Goal: Task Accomplishment & Management: Manage account settings

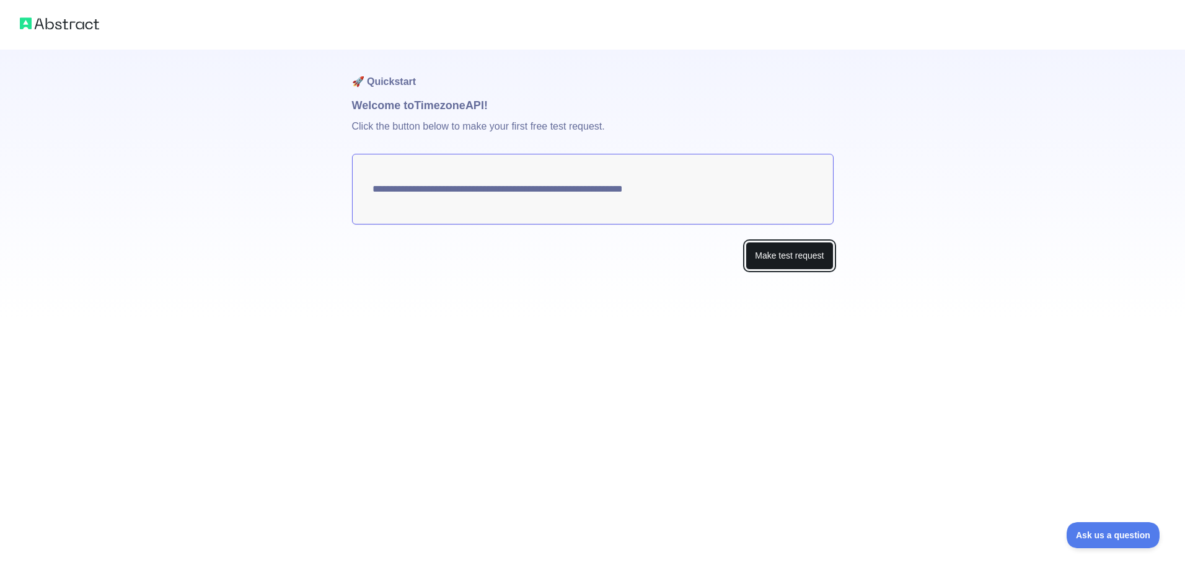
click at [776, 252] on button "Make test request" at bounding box center [788, 256] width 87 height 28
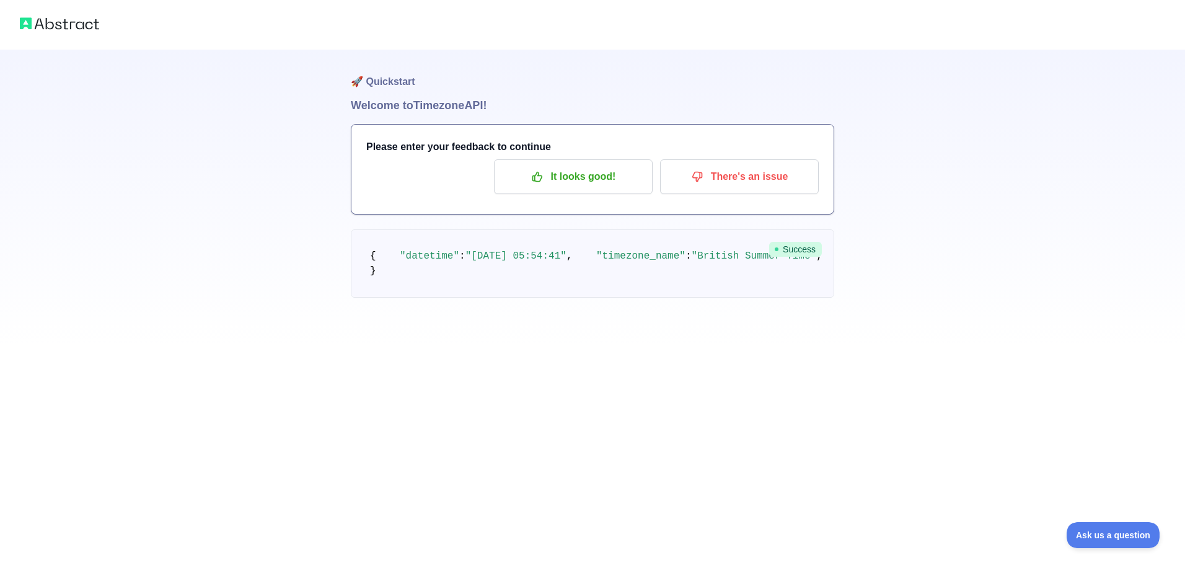
click at [76, 38] on div at bounding box center [592, 25] width 1185 height 50
click at [81, 22] on img at bounding box center [59, 23] width 79 height 17
click at [605, 182] on p "It looks good!" at bounding box center [573, 176] width 140 height 21
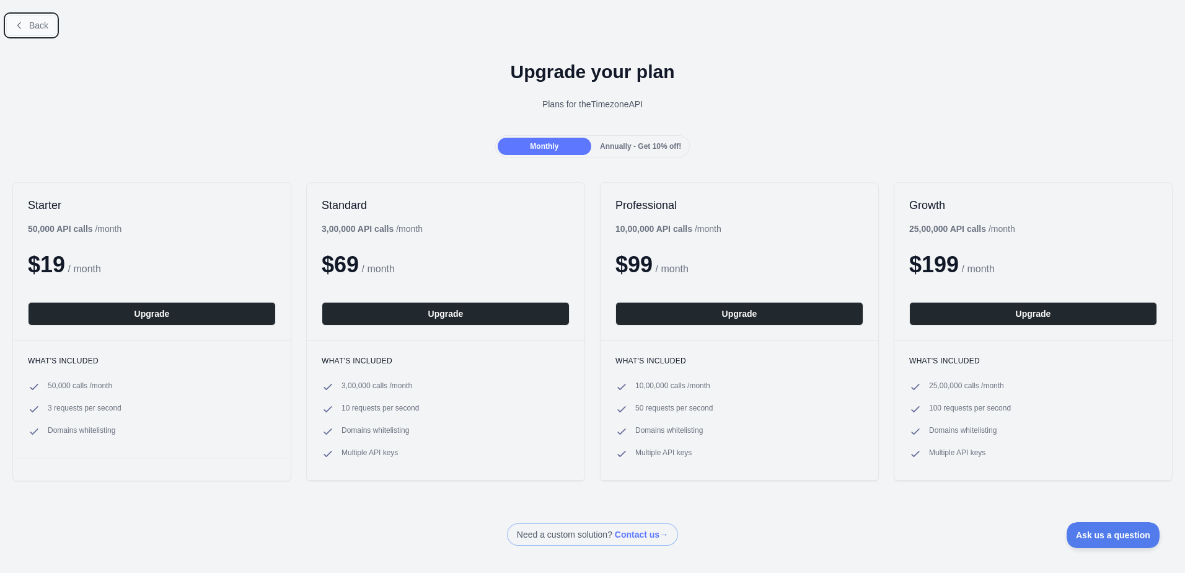
click at [26, 30] on button "Back" at bounding box center [31, 25] width 50 height 21
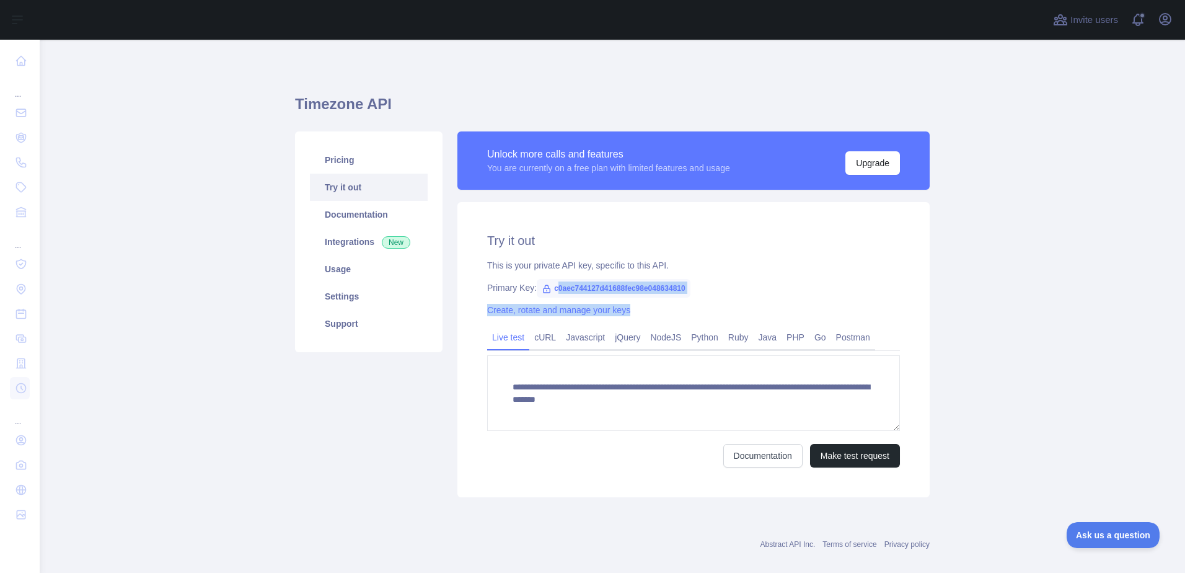
drag, startPoint x: 551, startPoint y: 289, endPoint x: 685, endPoint y: 297, distance: 134.1
click at [685, 297] on div "**********" at bounding box center [693, 349] width 472 height 295
click at [575, 315] on div "Create, rotate and manage your keys" at bounding box center [693, 310] width 413 height 12
click at [593, 336] on link "Javascript" at bounding box center [585, 337] width 49 height 20
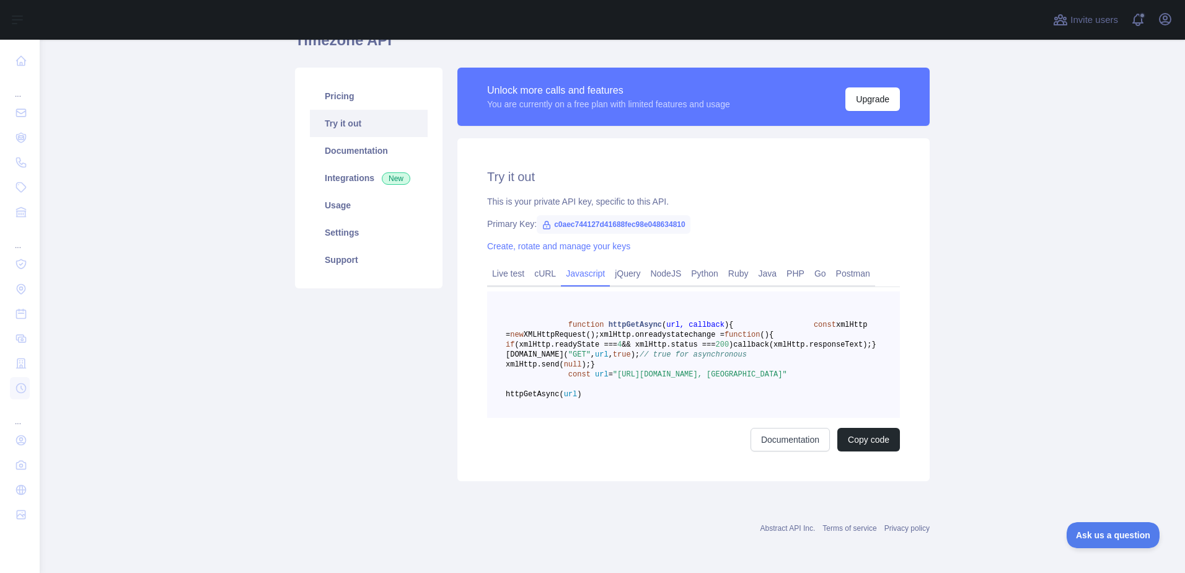
scroll to position [61, 0]
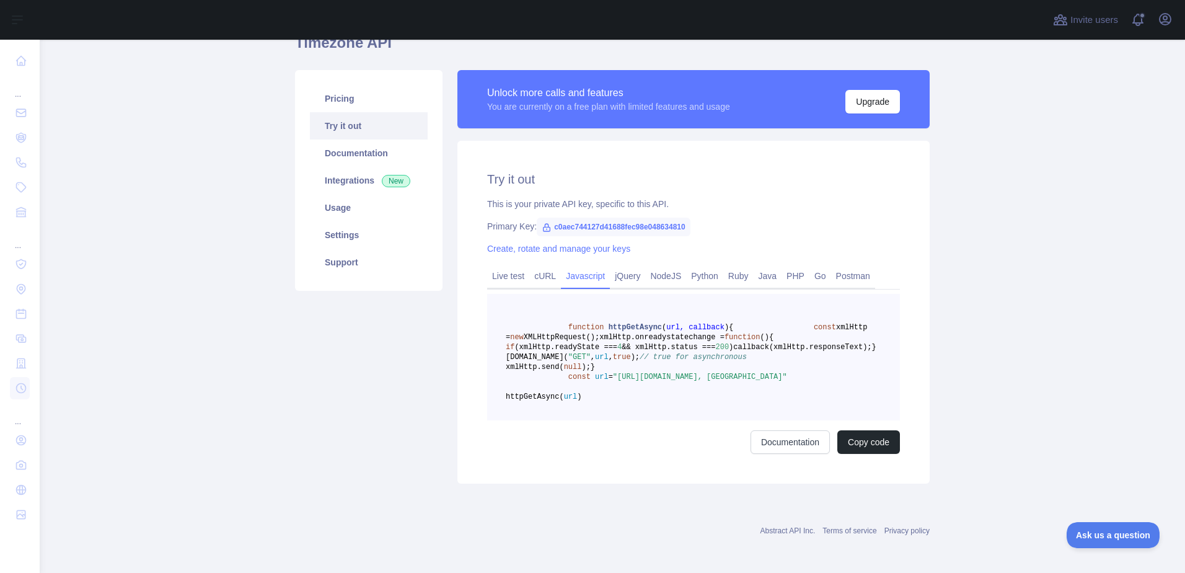
click at [594, 221] on span "c0aec744127d41688fec98e048634810" at bounding box center [614, 226] width 154 height 19
click at [357, 160] on link "Documentation" at bounding box center [369, 152] width 118 height 27
click at [356, 107] on link "Pricing" at bounding box center [369, 98] width 118 height 27
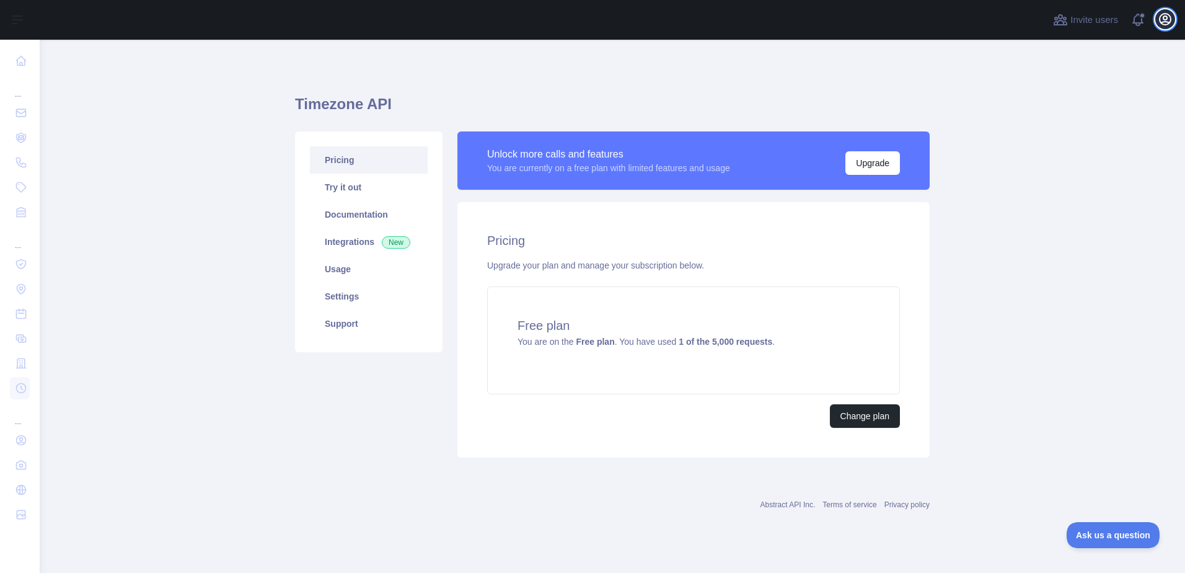
click at [1161, 23] on icon "button" at bounding box center [1164, 19] width 11 height 11
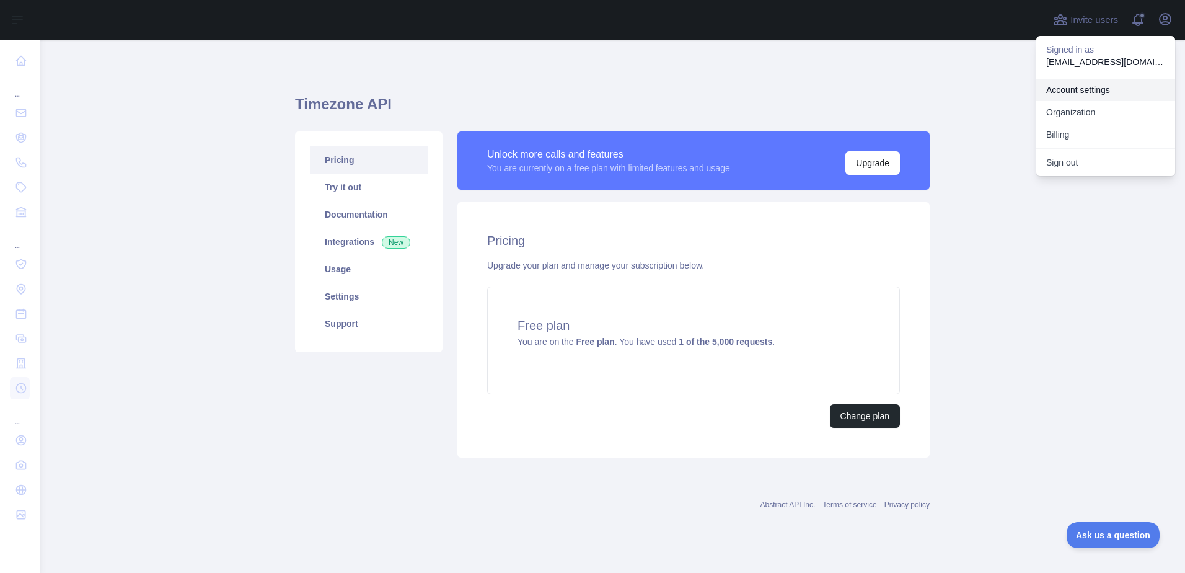
click at [1100, 96] on link "Account settings" at bounding box center [1105, 90] width 139 height 22
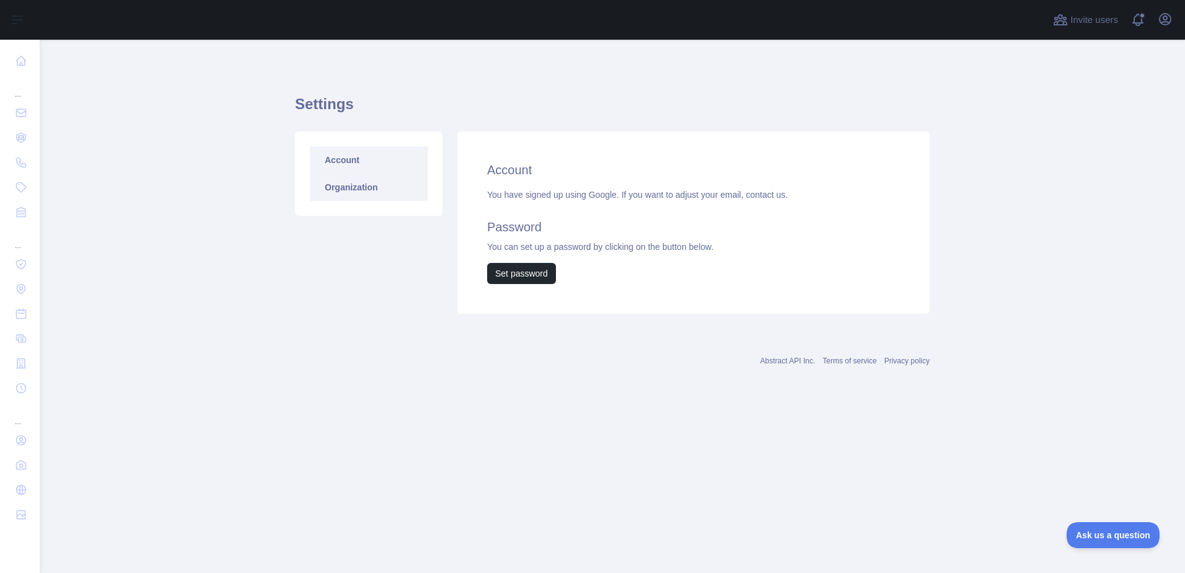
click at [356, 187] on link "Organization" at bounding box center [369, 186] width 118 height 27
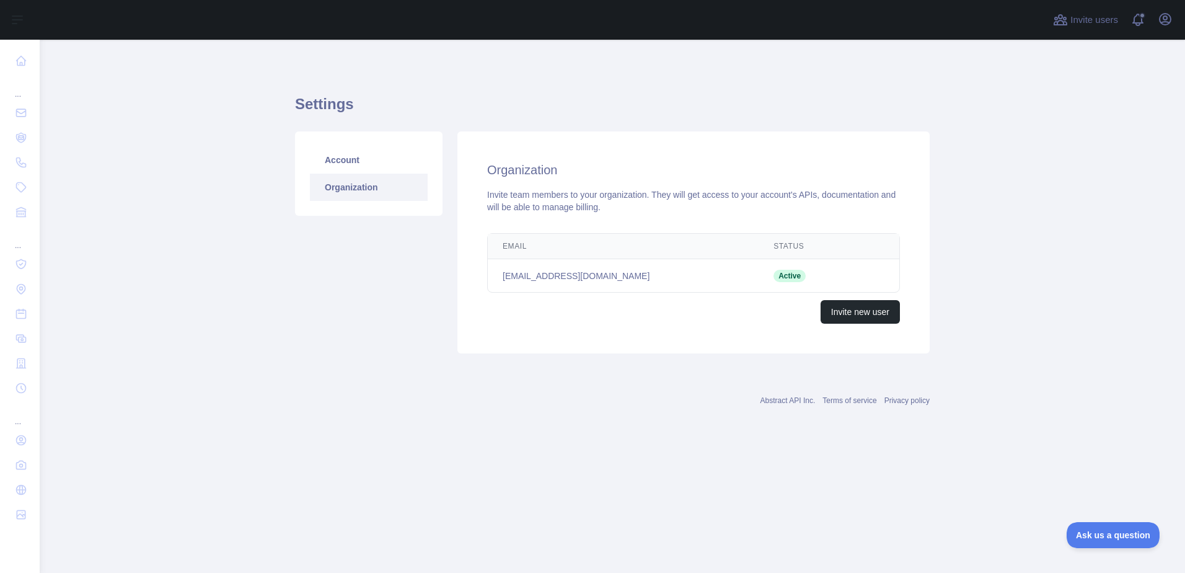
click at [758, 270] on td "Active" at bounding box center [805, 275] width 95 height 33
click at [362, 163] on link "Account" at bounding box center [369, 159] width 118 height 27
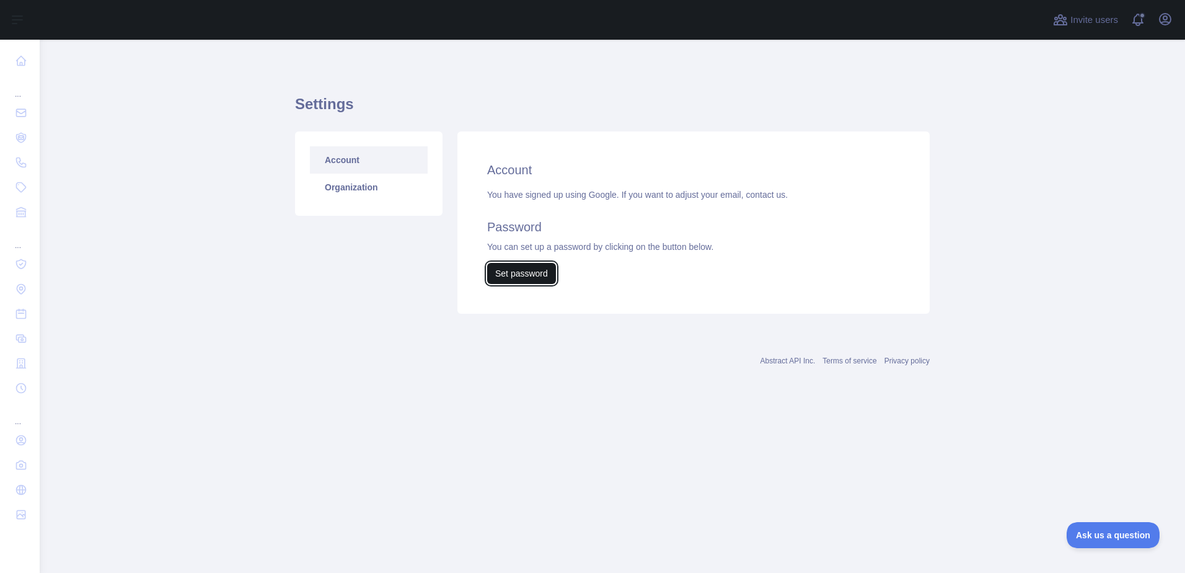
click at [535, 279] on button "Set password" at bounding box center [521, 273] width 69 height 21
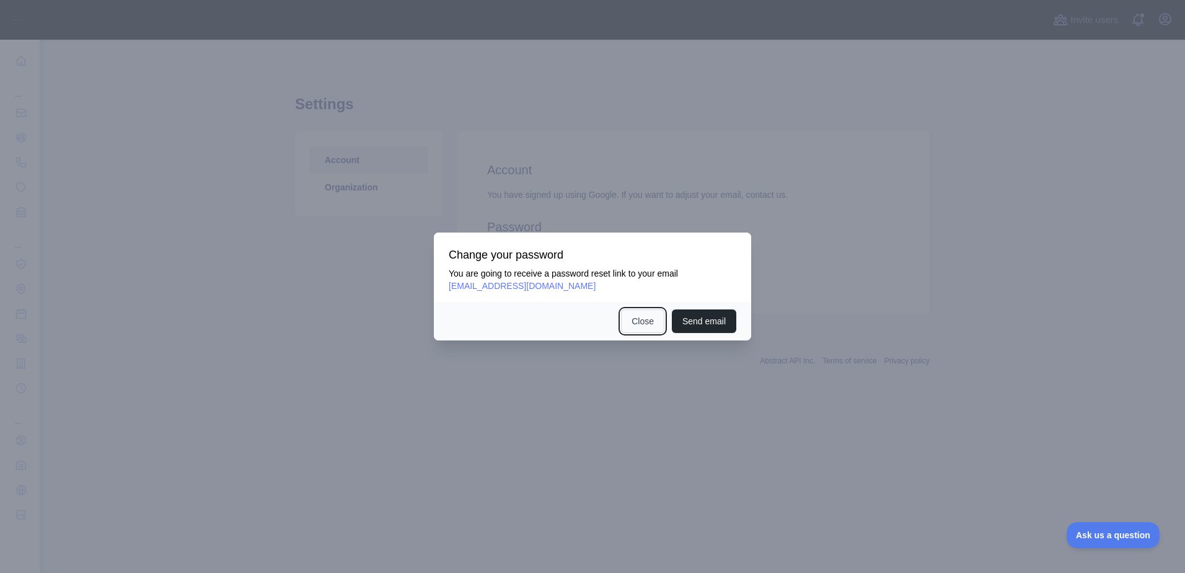
click at [644, 320] on button "Close" at bounding box center [642, 321] width 43 height 24
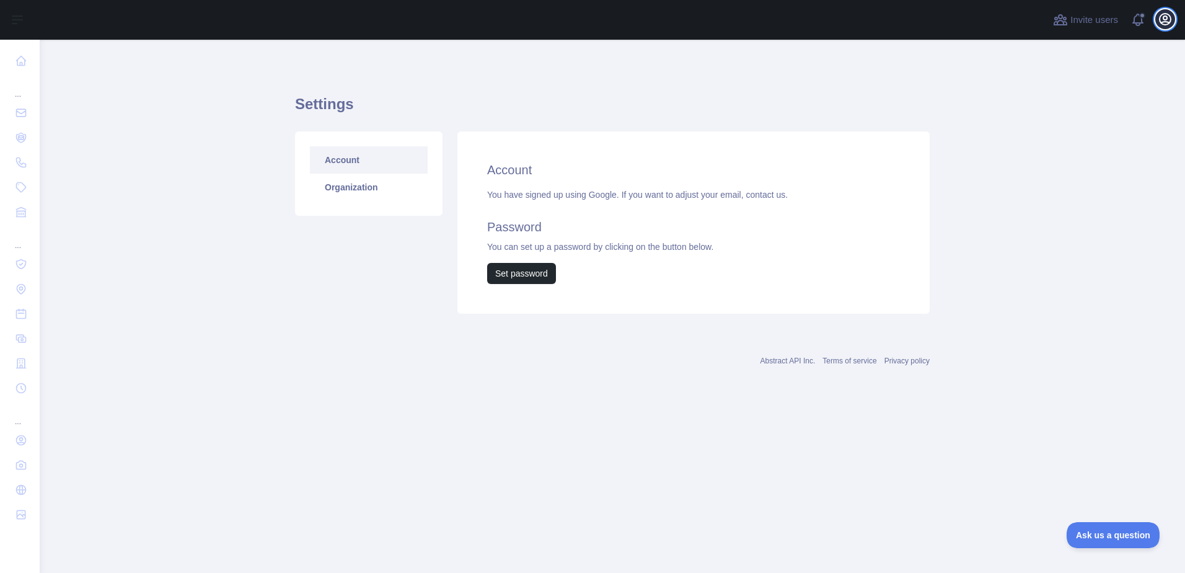
click at [1167, 24] on icon "button" at bounding box center [1164, 19] width 11 height 11
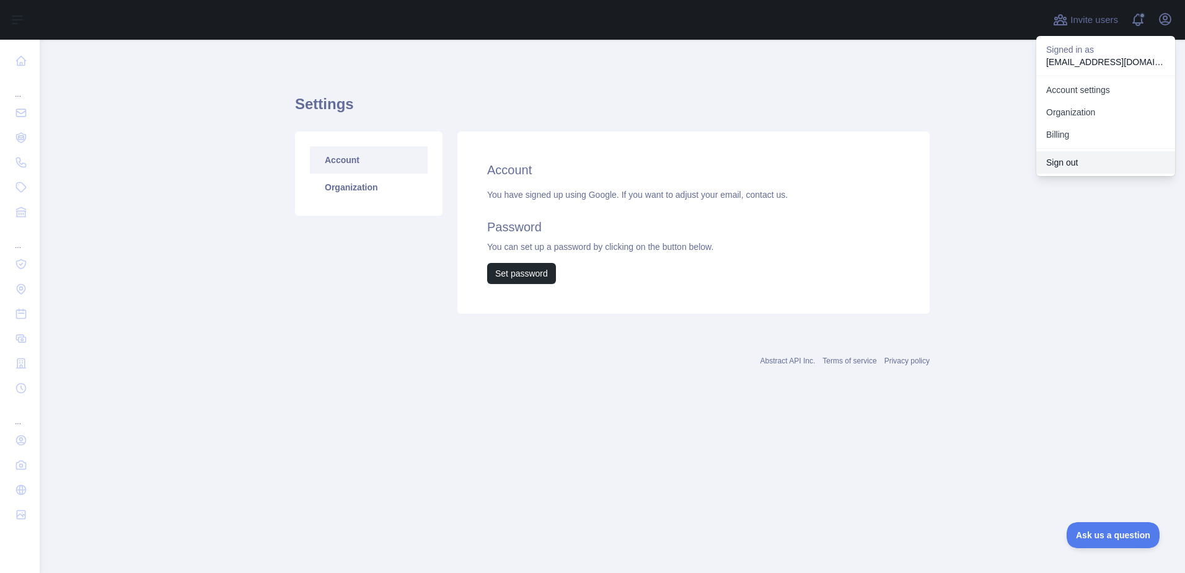
click at [1080, 158] on button "Sign out" at bounding box center [1105, 162] width 139 height 22
